Goal: Task Accomplishment & Management: Use online tool/utility

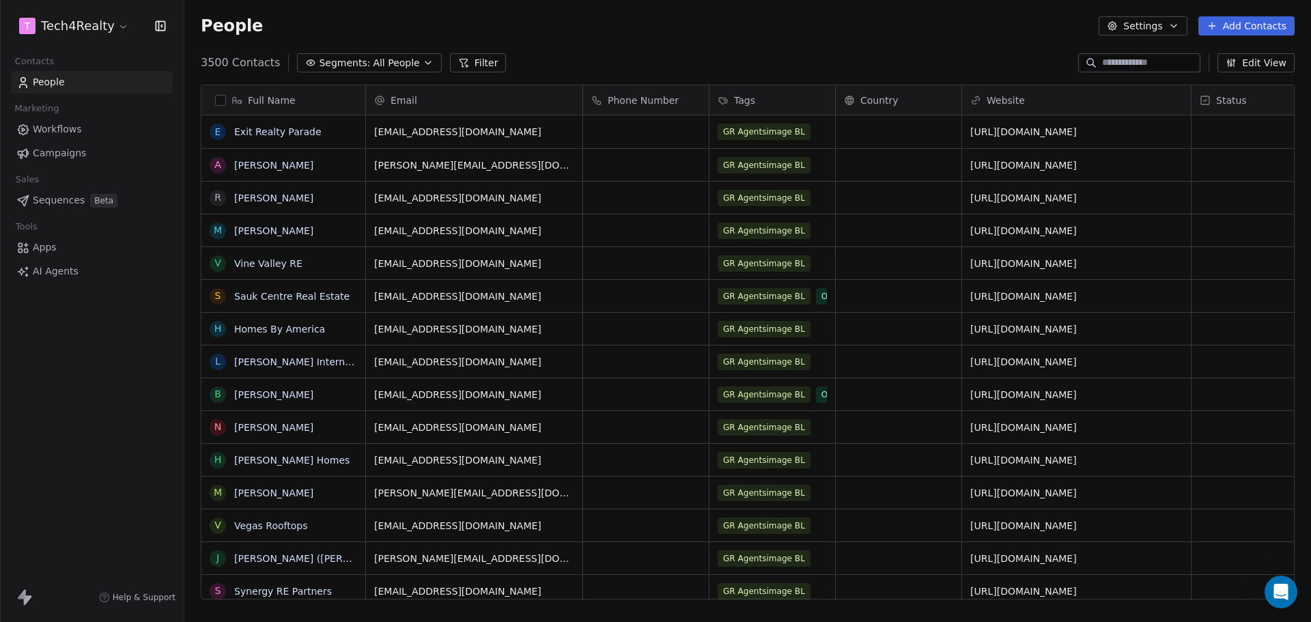
scroll to position [537, 1117]
click at [57, 149] on span "Campaigns" at bounding box center [59, 153] width 53 height 14
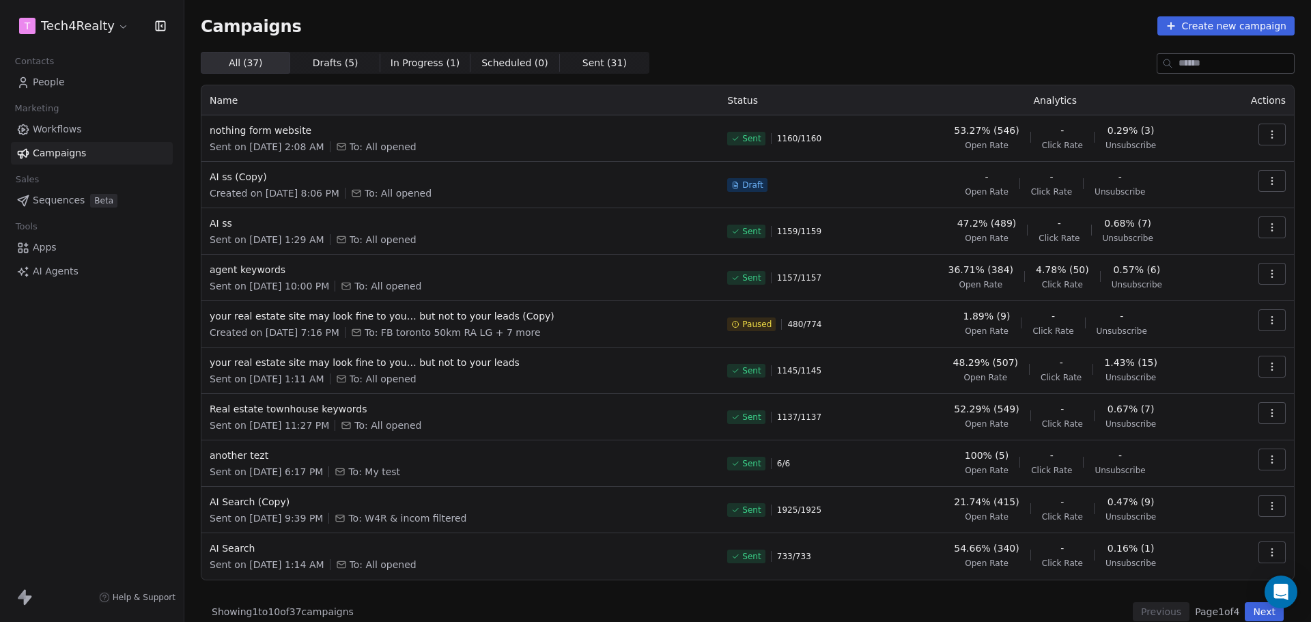
click at [84, 28] on html "T Tech4Realty Contacts People Marketing Workflows Campaigns Sales Sequences Bet…" at bounding box center [655, 311] width 1311 height 622
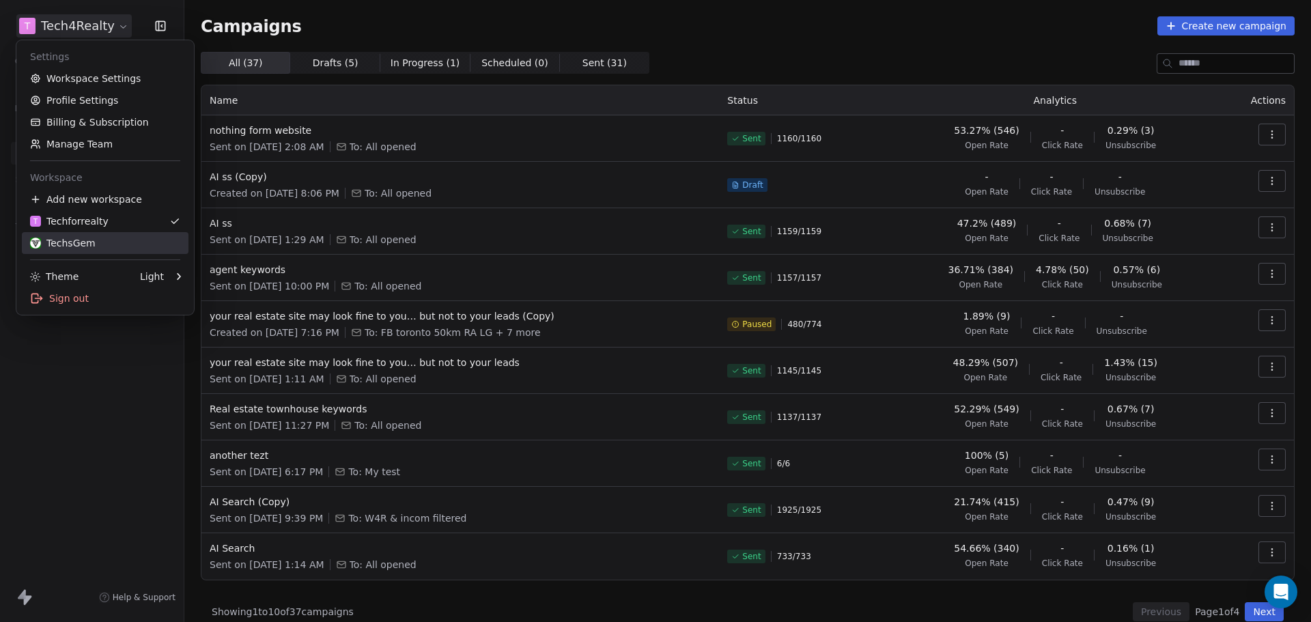
click at [66, 234] on link "TechsGem" at bounding box center [105, 243] width 167 height 22
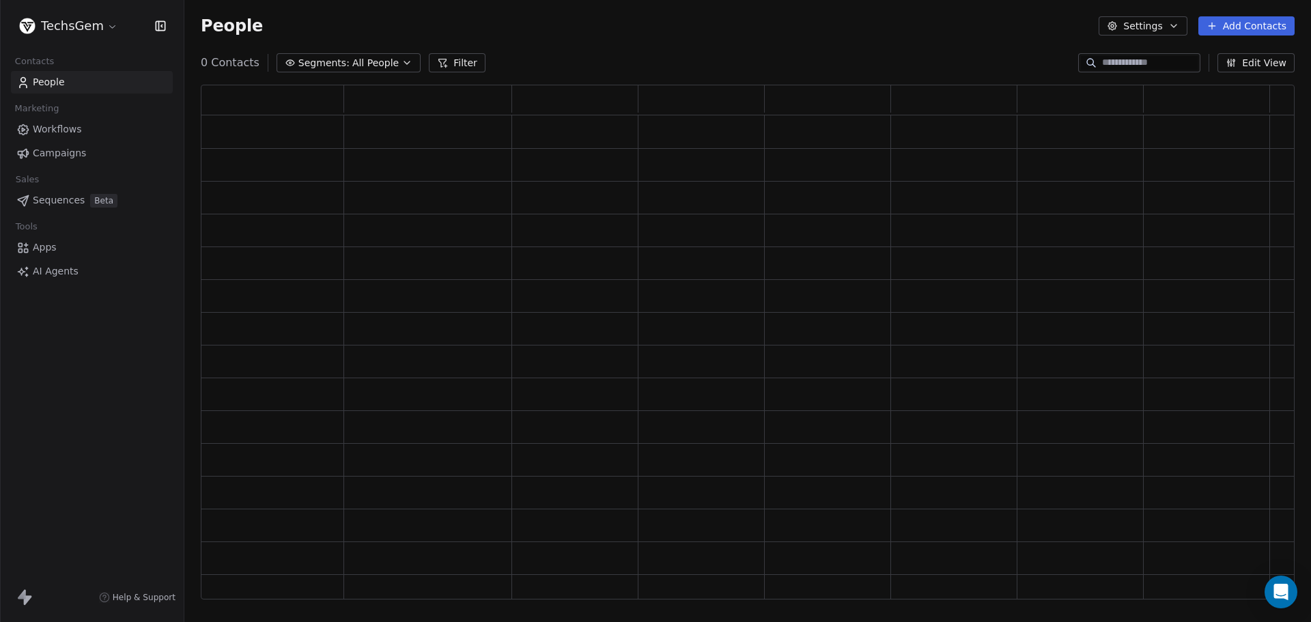
scroll to position [504, 1084]
click at [69, 156] on span "Campaigns" at bounding box center [59, 153] width 53 height 14
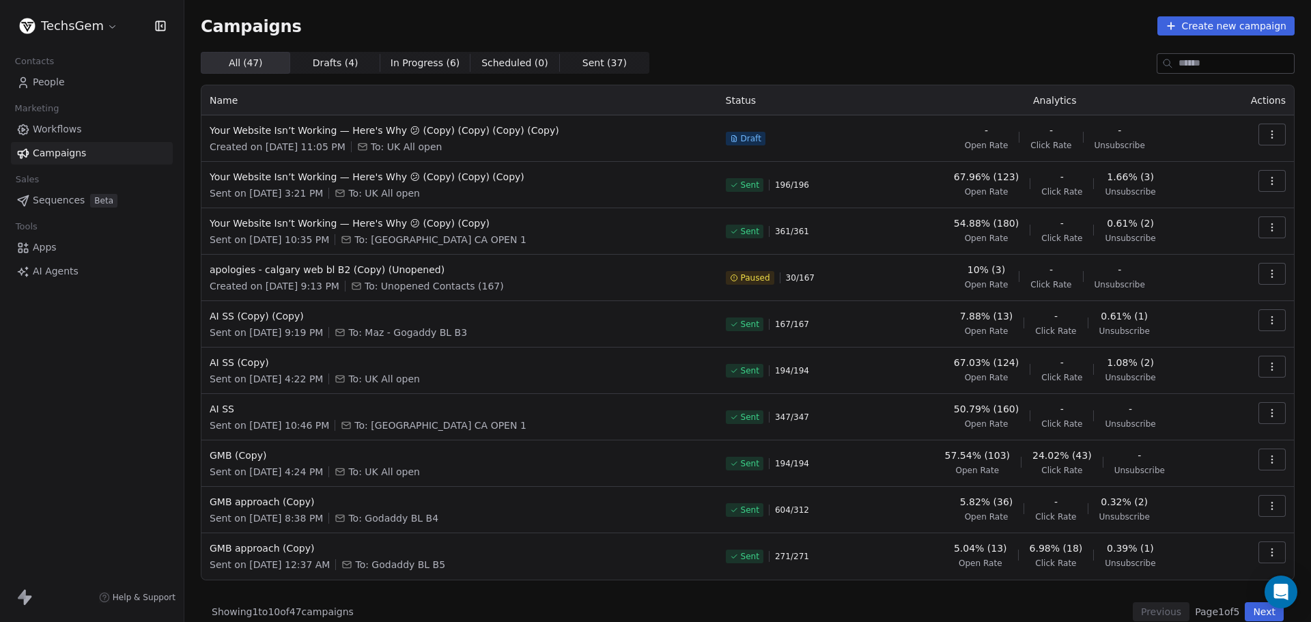
click at [75, 32] on html "TechsGem Contacts People Marketing Workflows Campaigns Sales Sequences Beta Too…" at bounding box center [655, 311] width 1311 height 622
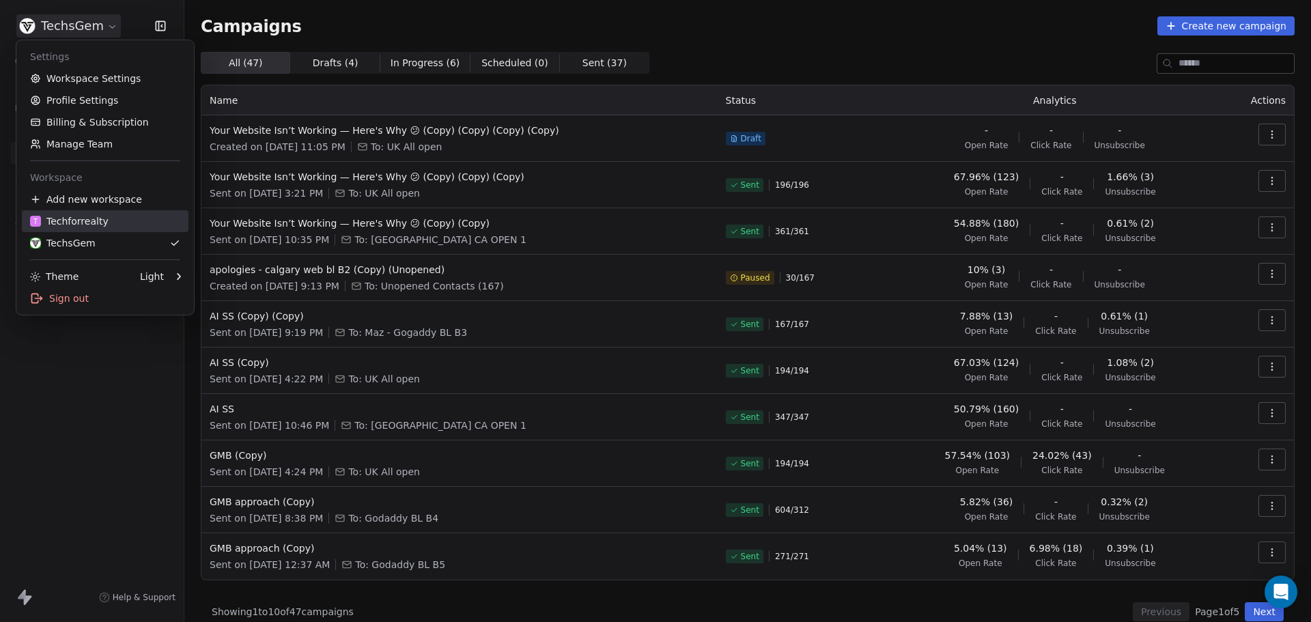
click at [57, 222] on div "T Techforrealty" at bounding box center [69, 221] width 79 height 14
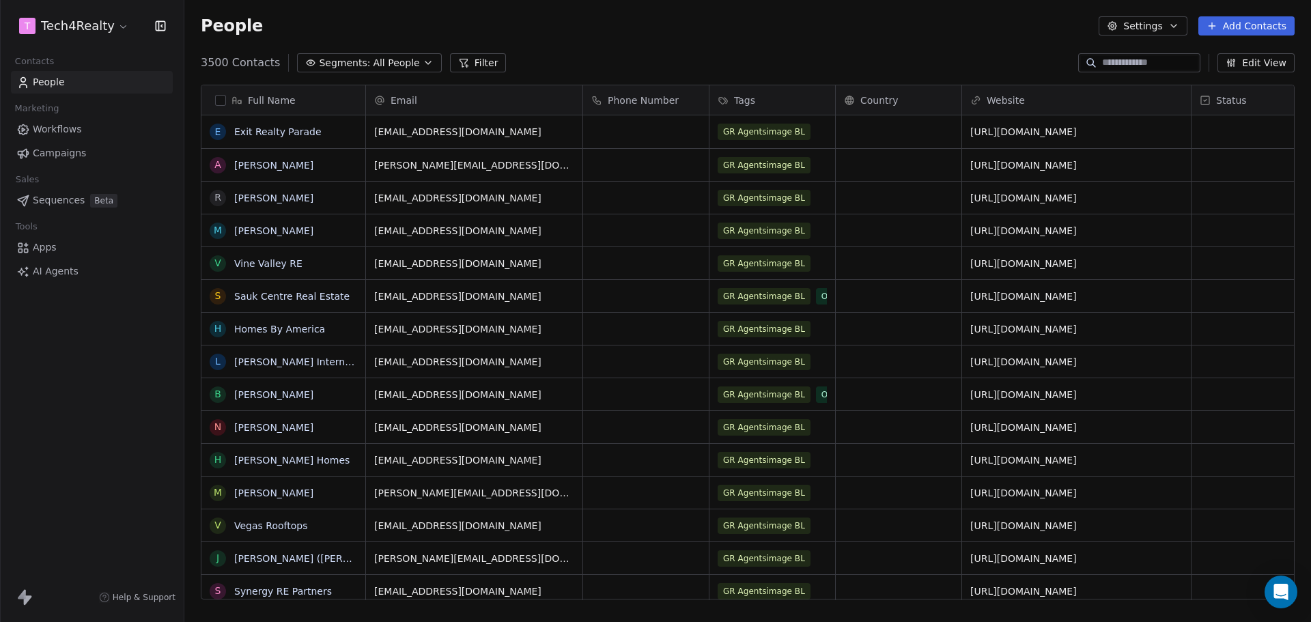
scroll to position [537, 1117]
click at [57, 154] on span "Campaigns" at bounding box center [59, 153] width 53 height 14
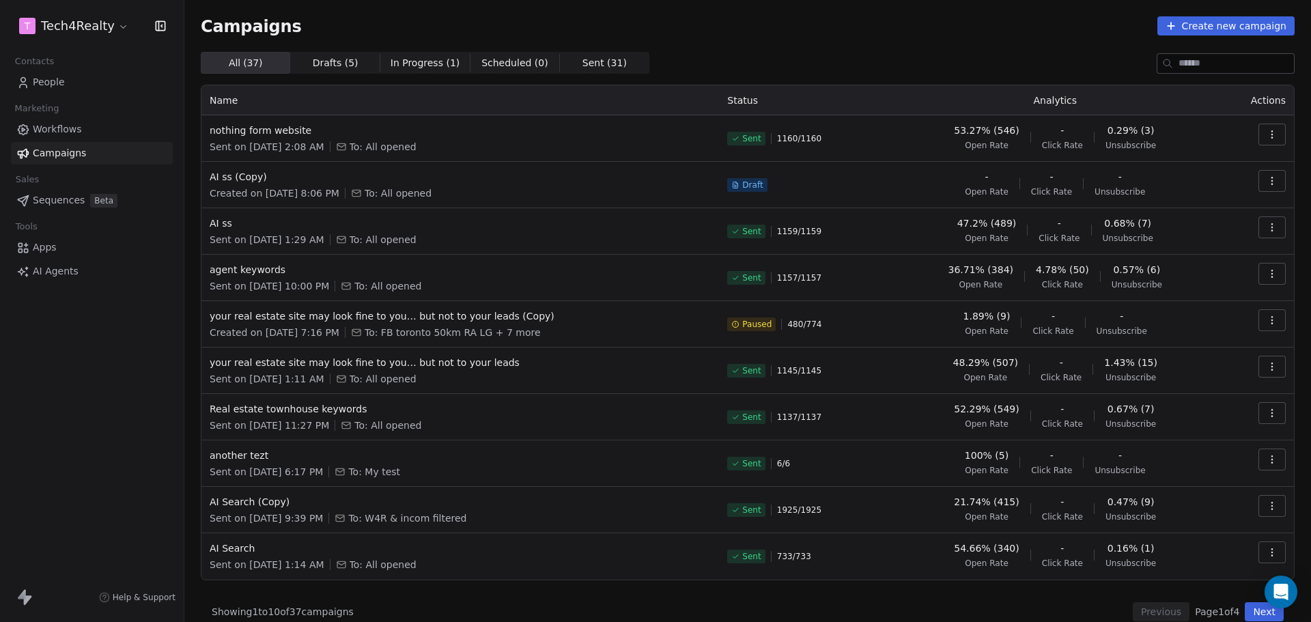
click at [676, 67] on div "All ( 37 ) All ( 37 ) Drafts ( 5 ) Drafts ( 5 ) In Progress ( 1 ) In Progress (…" at bounding box center [748, 63] width 1094 height 22
click at [775, 39] on div "Campaigns Create new campaign All ( 37 ) All ( 37 ) Drafts ( 5 ) Drafts ( 5 ) I…" at bounding box center [748, 318] width 1094 height 605
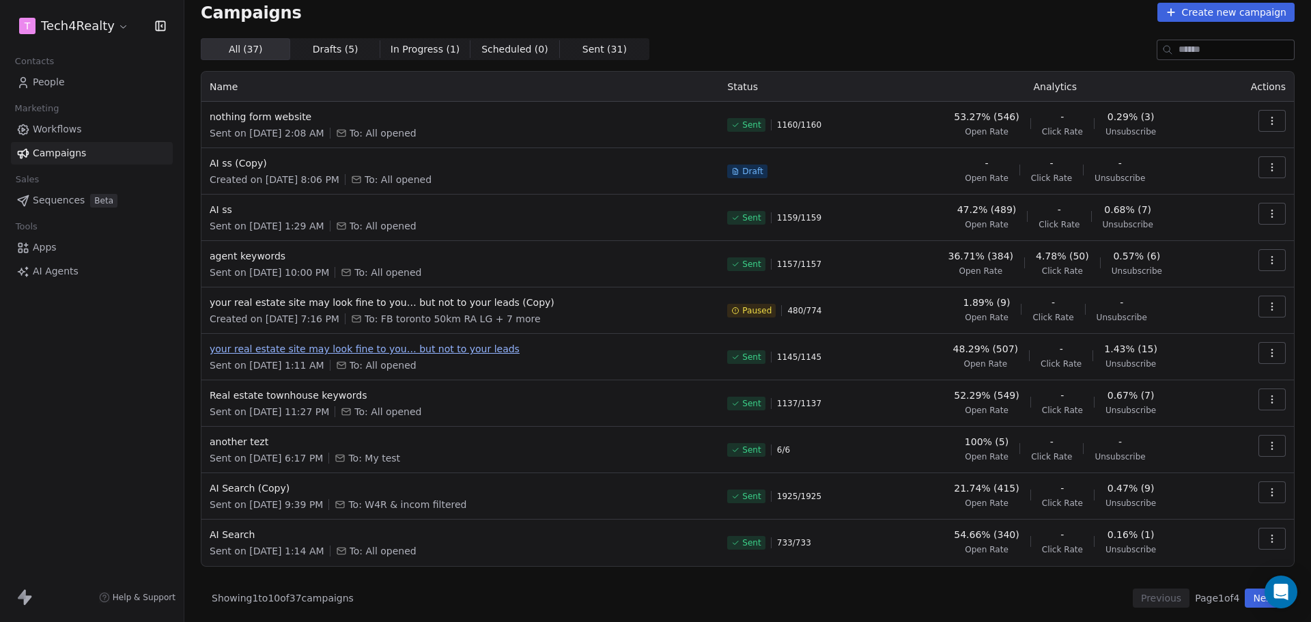
scroll to position [16, 0]
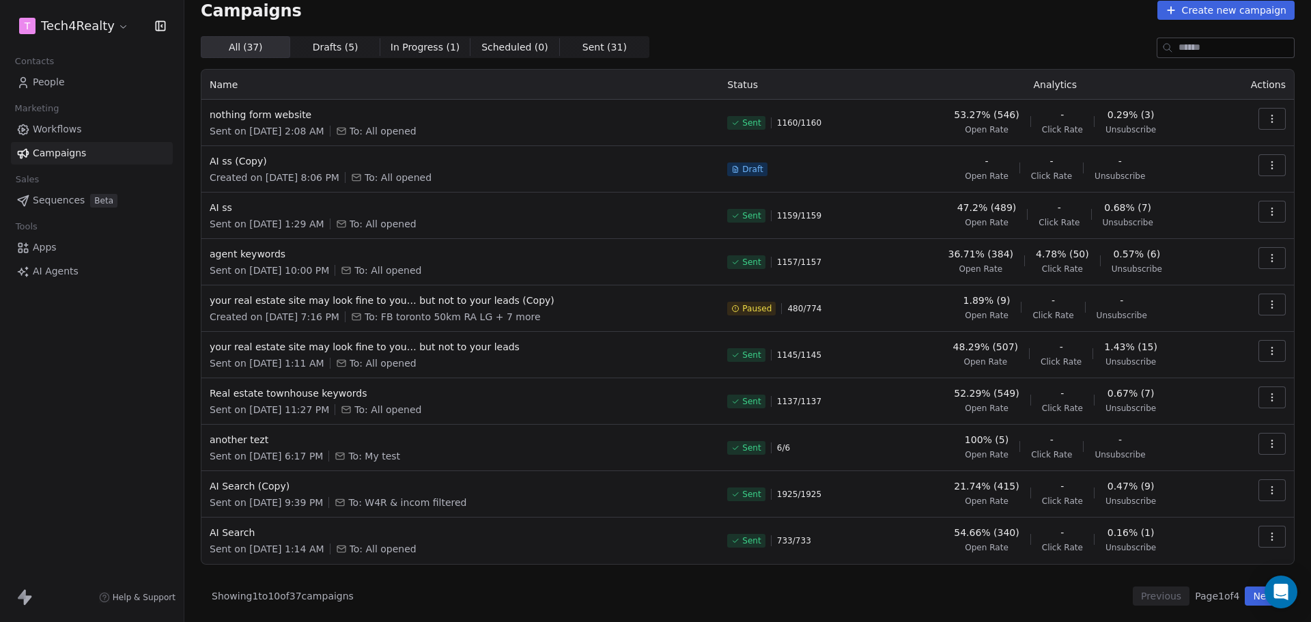
drag, startPoint x: 212, startPoint y: 598, endPoint x: 397, endPoint y: 593, distance: 185.1
click at [395, 594] on div "Showing 1 to 10 of 37 campaigns Previous Page 1 of 4 Next" at bounding box center [748, 596] width 1094 height 19
click at [449, 591] on div "Showing 1 to 10 of 37 campaigns Previous Page 1 of 4 Next" at bounding box center [748, 596] width 1094 height 19
click at [725, 27] on div "Campaigns Create new campaign All ( 37 ) All ( 37 ) Drafts ( 5 ) Drafts ( 5 ) I…" at bounding box center [748, 303] width 1094 height 605
click at [703, 33] on div "Campaigns Create new campaign All ( 37 ) All ( 37 ) Drafts ( 5 ) Drafts ( 5 ) I…" at bounding box center [748, 303] width 1094 height 605
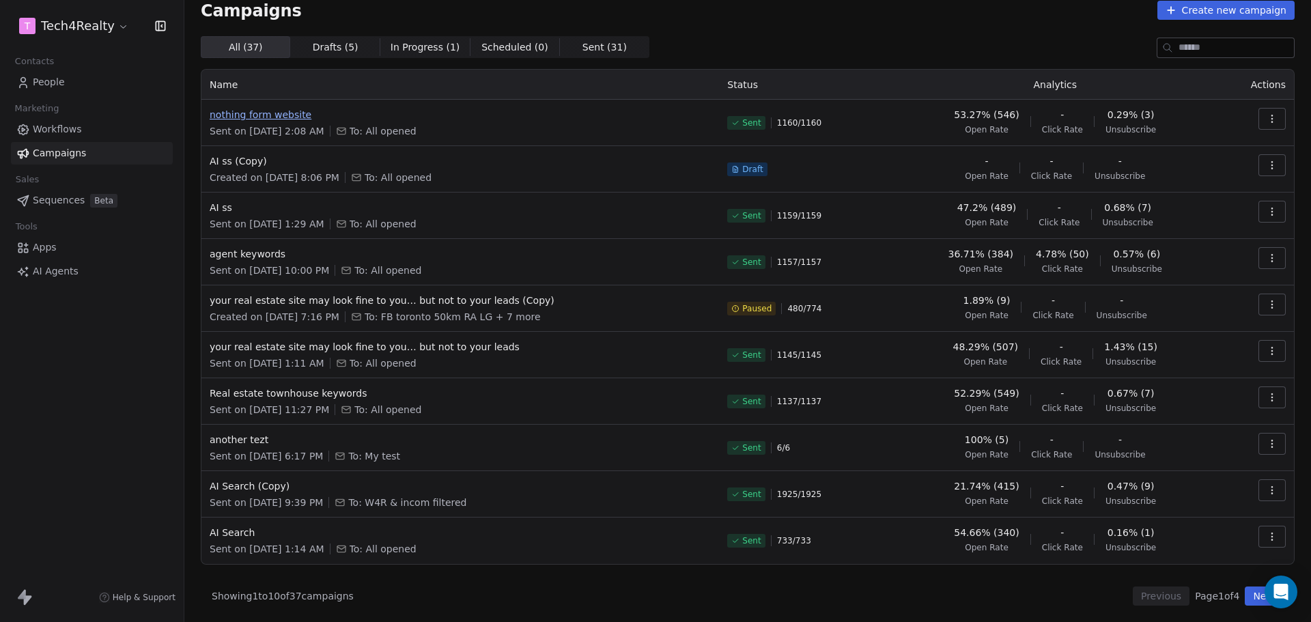
click at [249, 120] on span "nothing form website" at bounding box center [460, 115] width 501 height 14
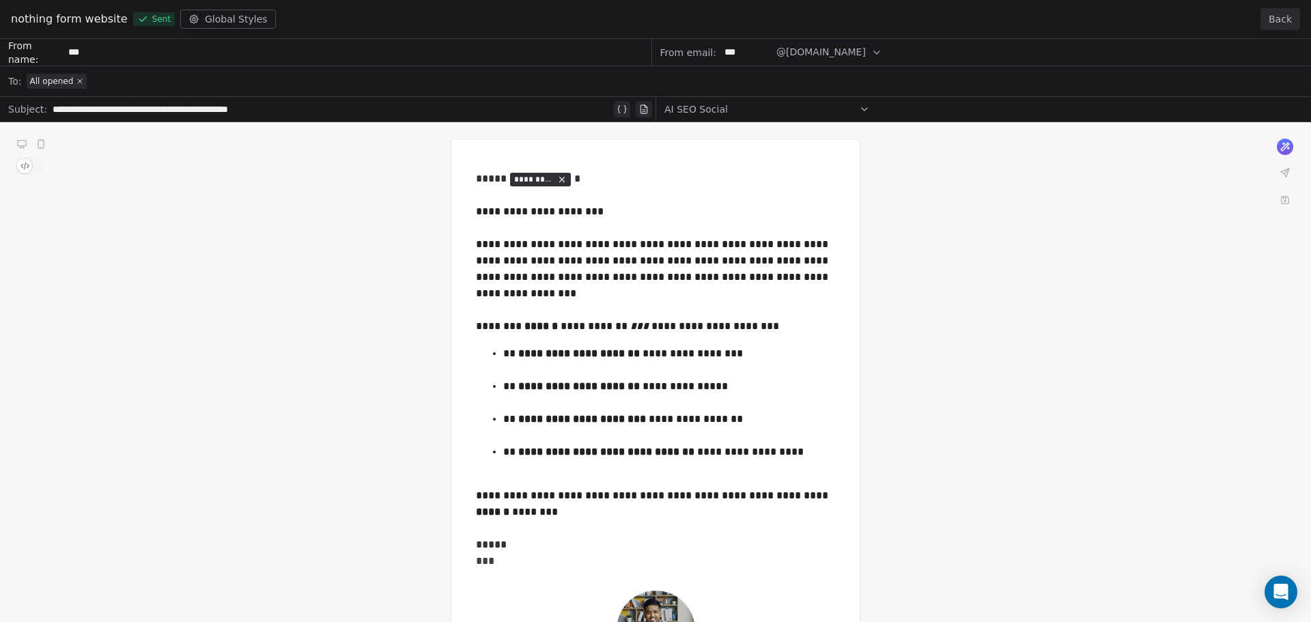
click at [1275, 17] on button "Back" at bounding box center [1281, 19] width 40 height 22
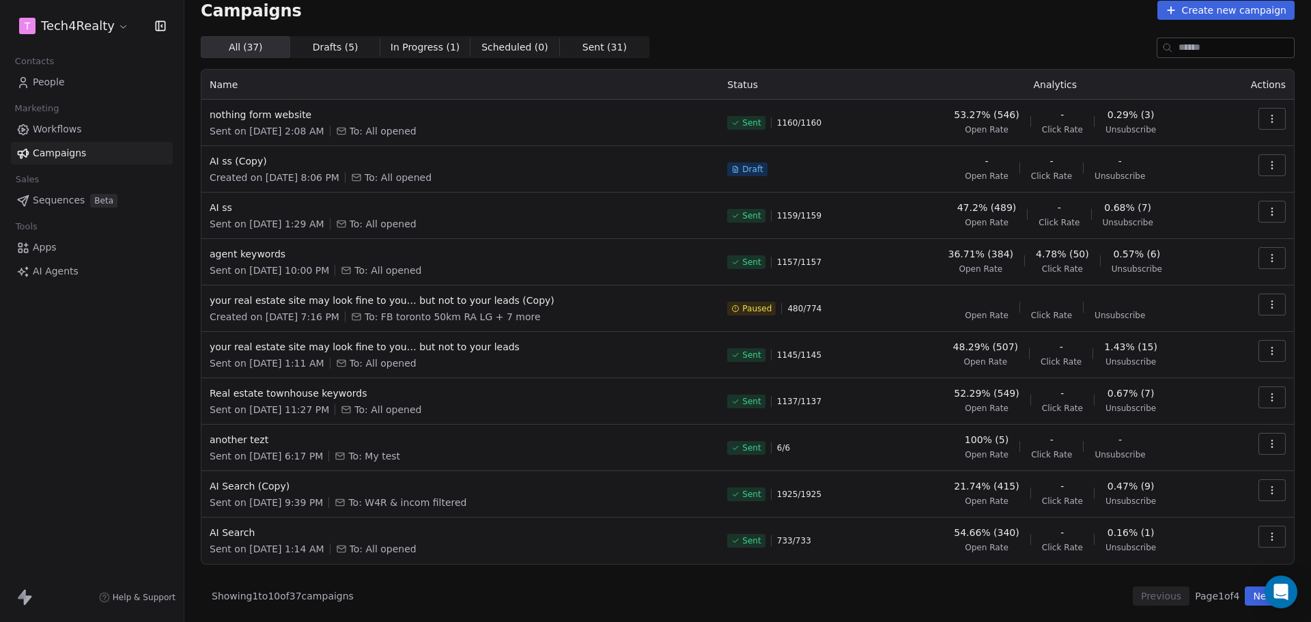
click at [769, 39] on div "All ( 37 ) All ( 37 ) Drafts ( 5 ) Drafts ( 5 ) In Progress ( 1 ) In Progress (…" at bounding box center [748, 47] width 1094 height 22
drag, startPoint x: 723, startPoint y: 87, endPoint x: 789, endPoint y: 79, distance: 66.1
click at [789, 79] on th "Status" at bounding box center [804, 85] width 171 height 30
click at [831, 70] on th "Status" at bounding box center [804, 85] width 171 height 30
